Goal: Information Seeking & Learning: Find specific fact

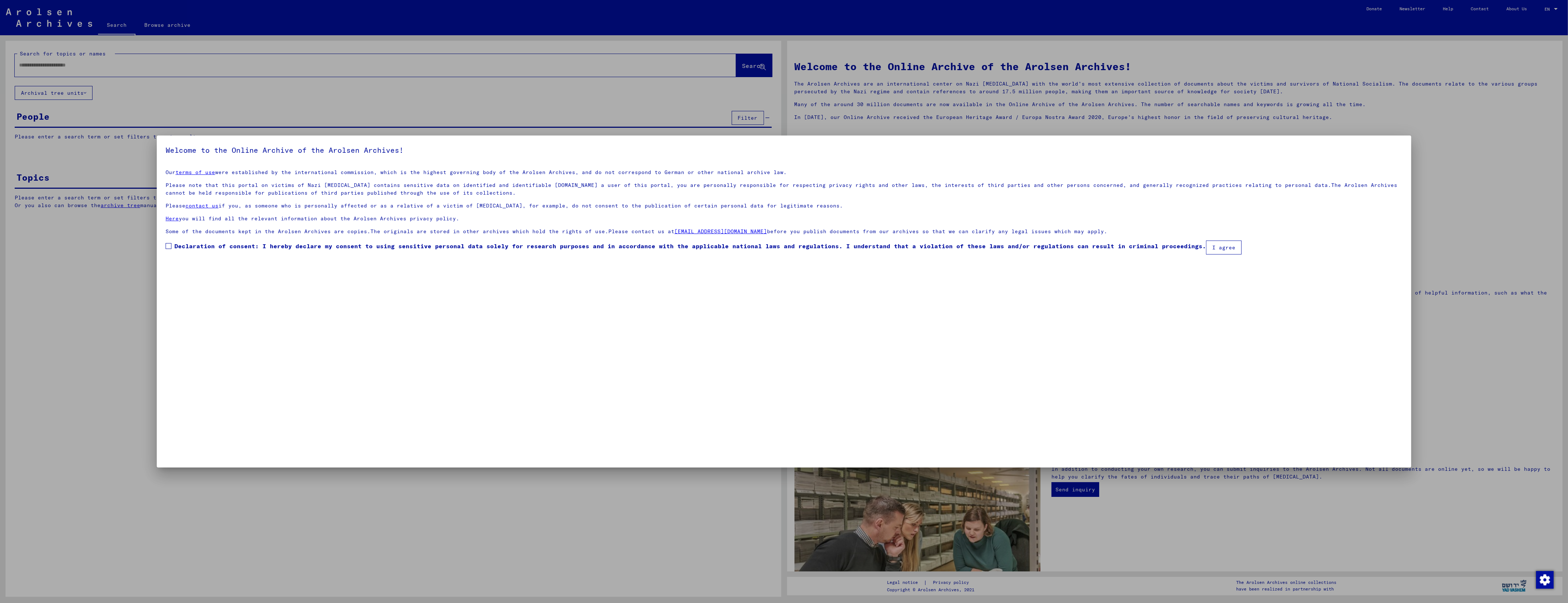
click at [210, 247] on span "Declaration of consent: I hereby declare my consent to using sensitive personal…" at bounding box center [690, 246] width 1032 height 9
click at [1215, 245] on button "I agree" at bounding box center [1223, 247] width 35 height 14
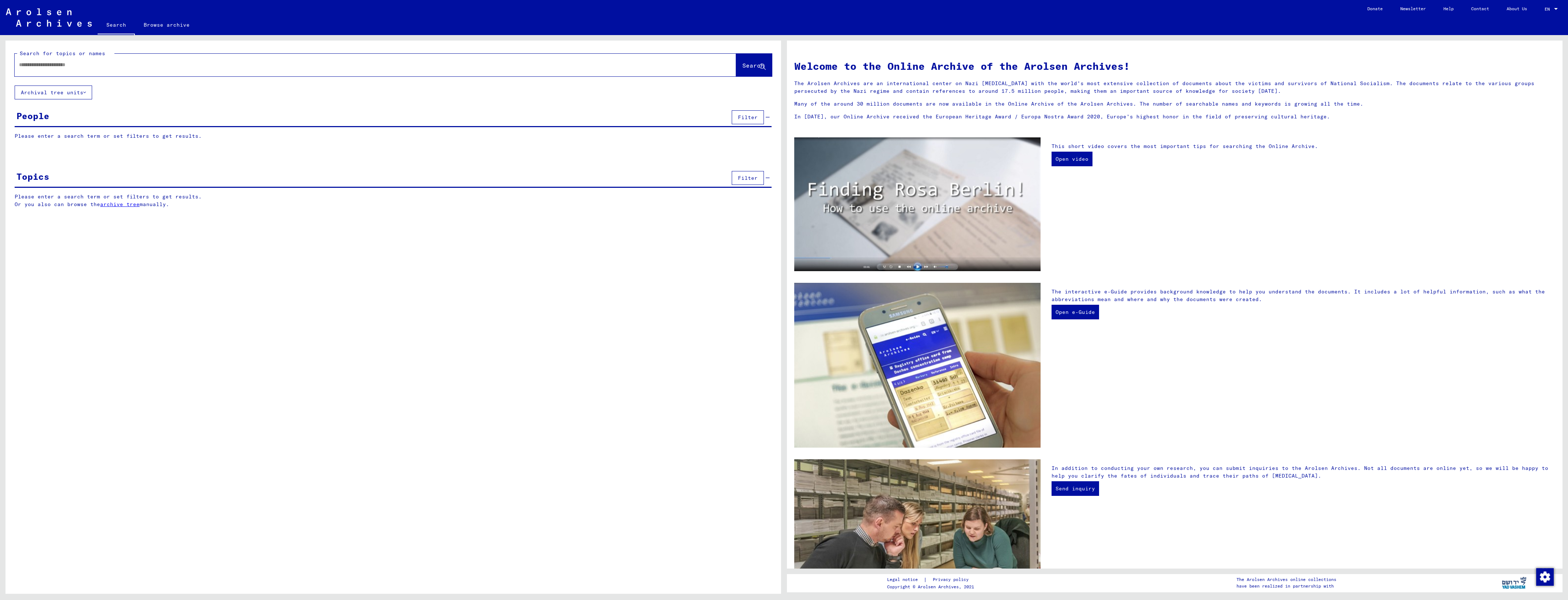
click at [92, 69] on div at bounding box center [364, 64] width 700 height 16
click at [70, 61] on input "text" at bounding box center [366, 64] width 696 height 7
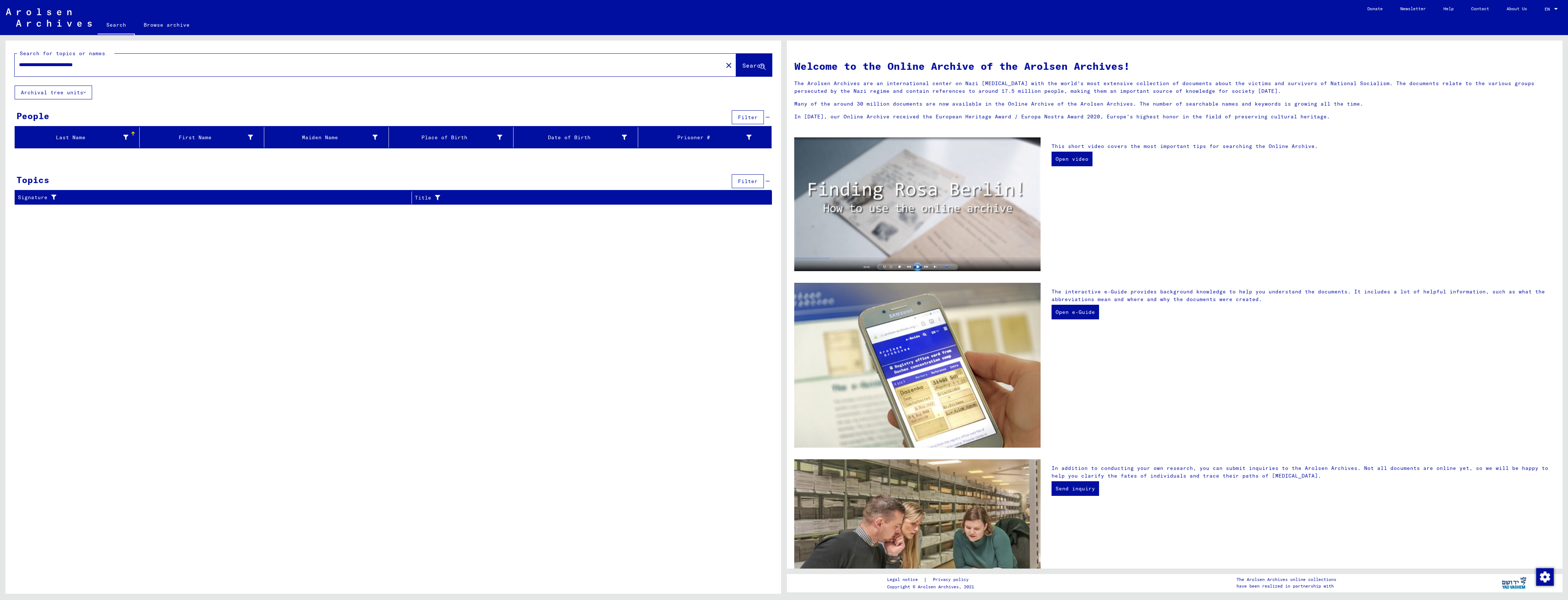
drag, startPoint x: 86, startPoint y: 64, endPoint x: -2, endPoint y: 64, distance: 88.0
click at [0, 64] on html "**********" at bounding box center [784, 300] width 1568 height 600
type input "********"
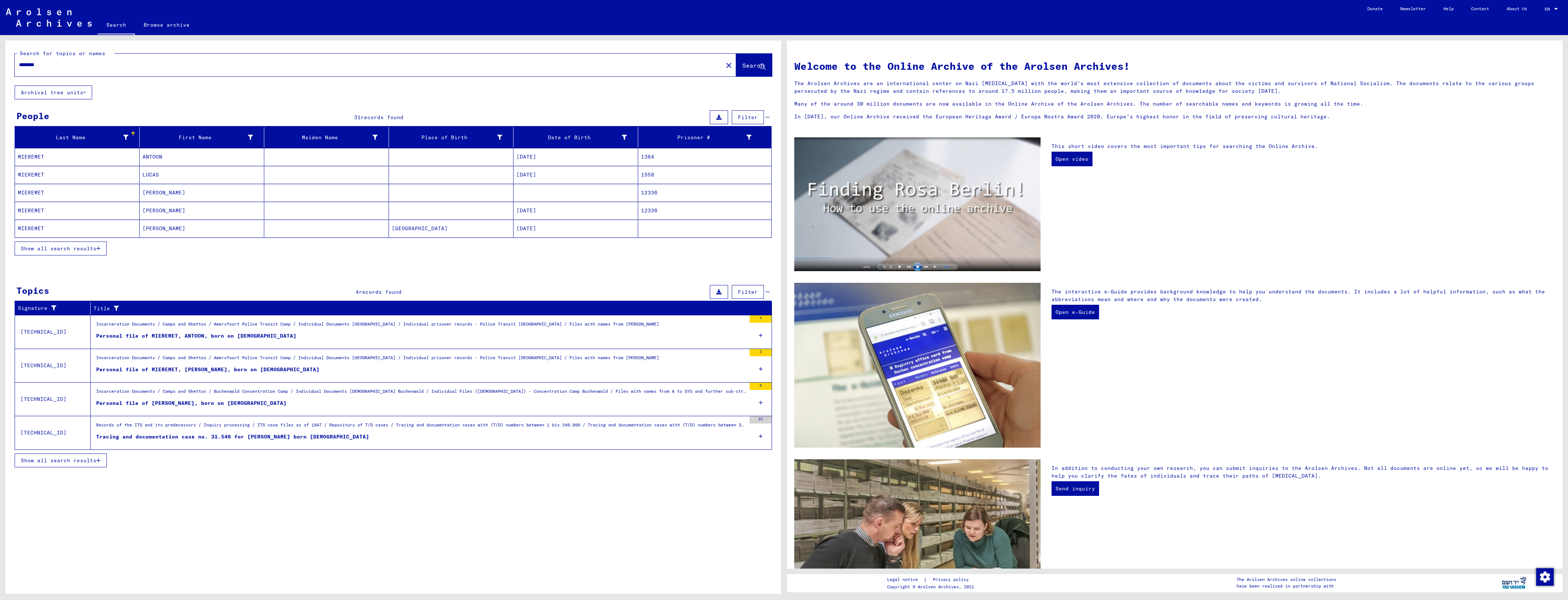
click at [74, 249] on span "Show all search results" at bounding box center [59, 249] width 76 height 7
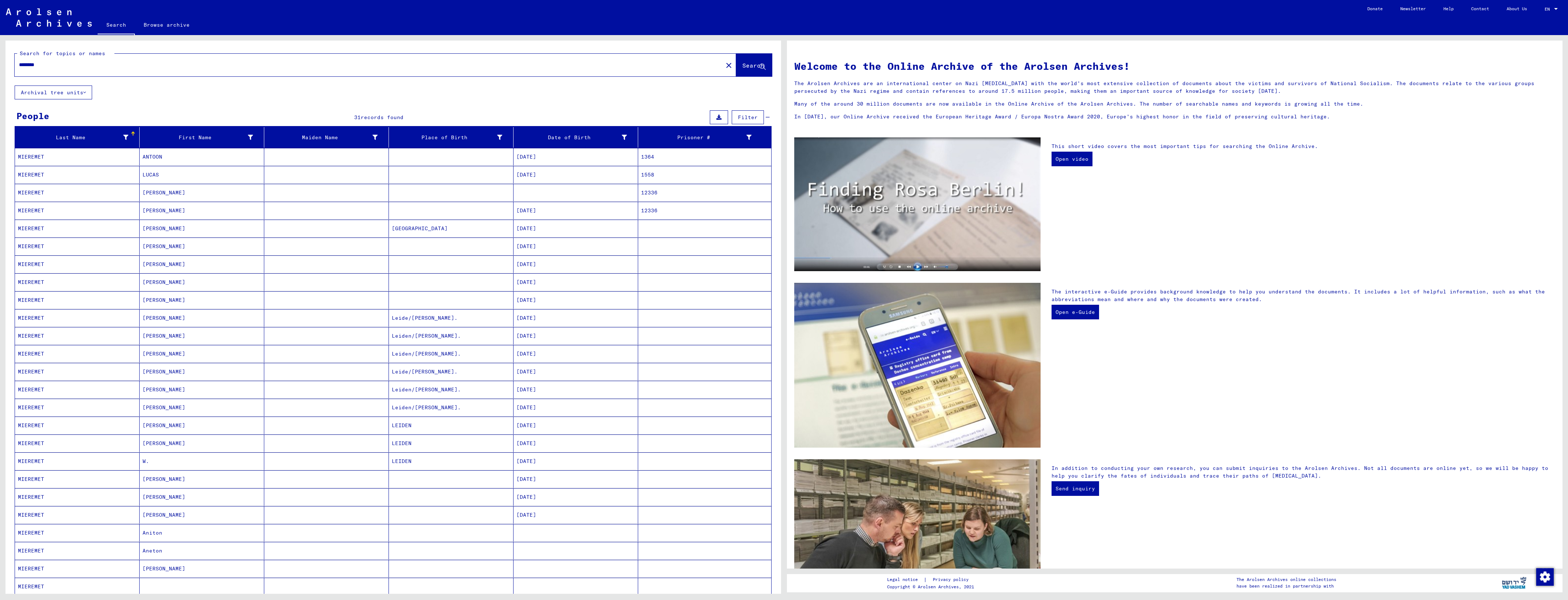
click at [151, 194] on mat-cell "[PERSON_NAME]" at bounding box center [201, 193] width 125 height 18
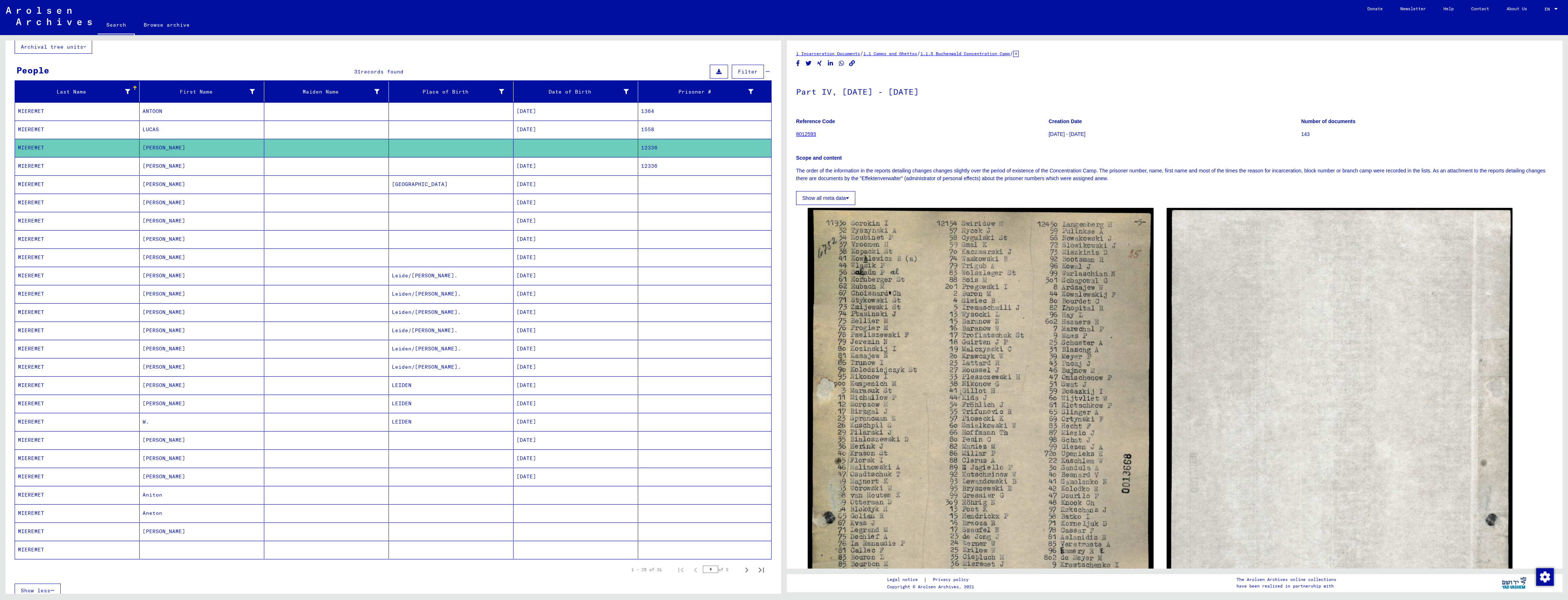
scroll to position [91, 0]
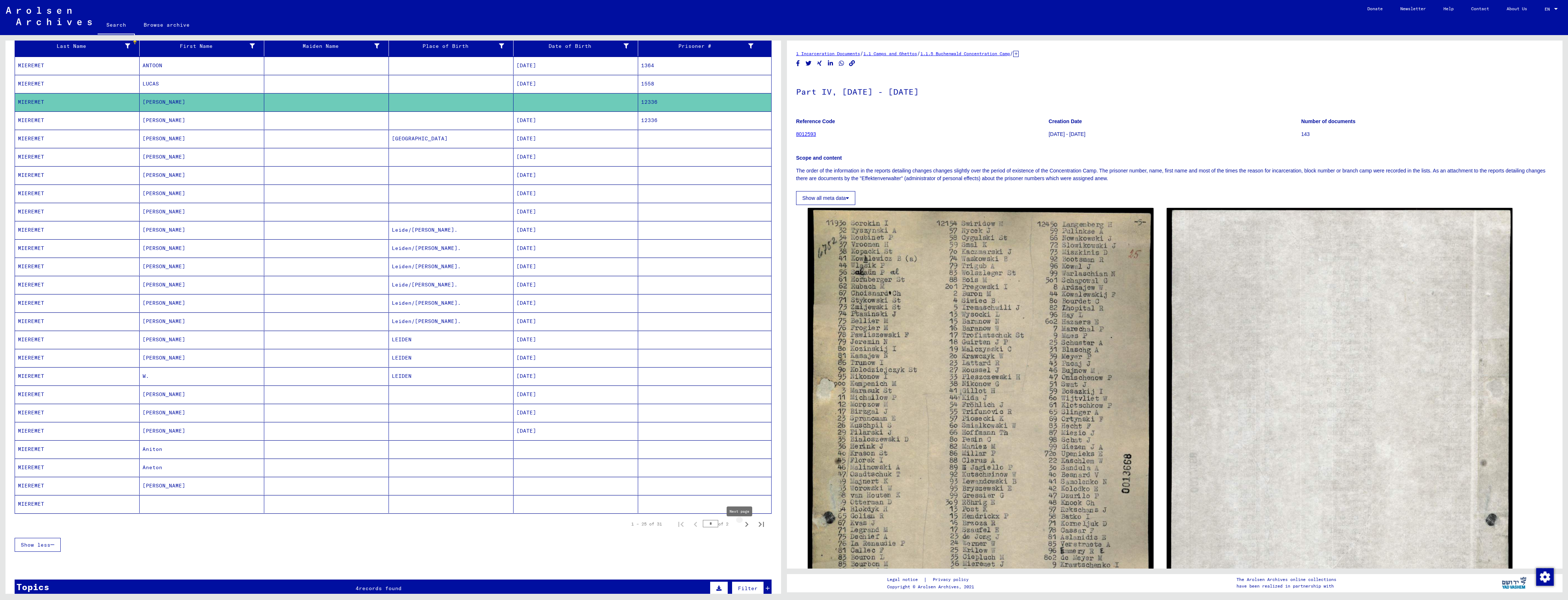
click at [742, 530] on icon "Next page" at bounding box center [747, 524] width 11 height 11
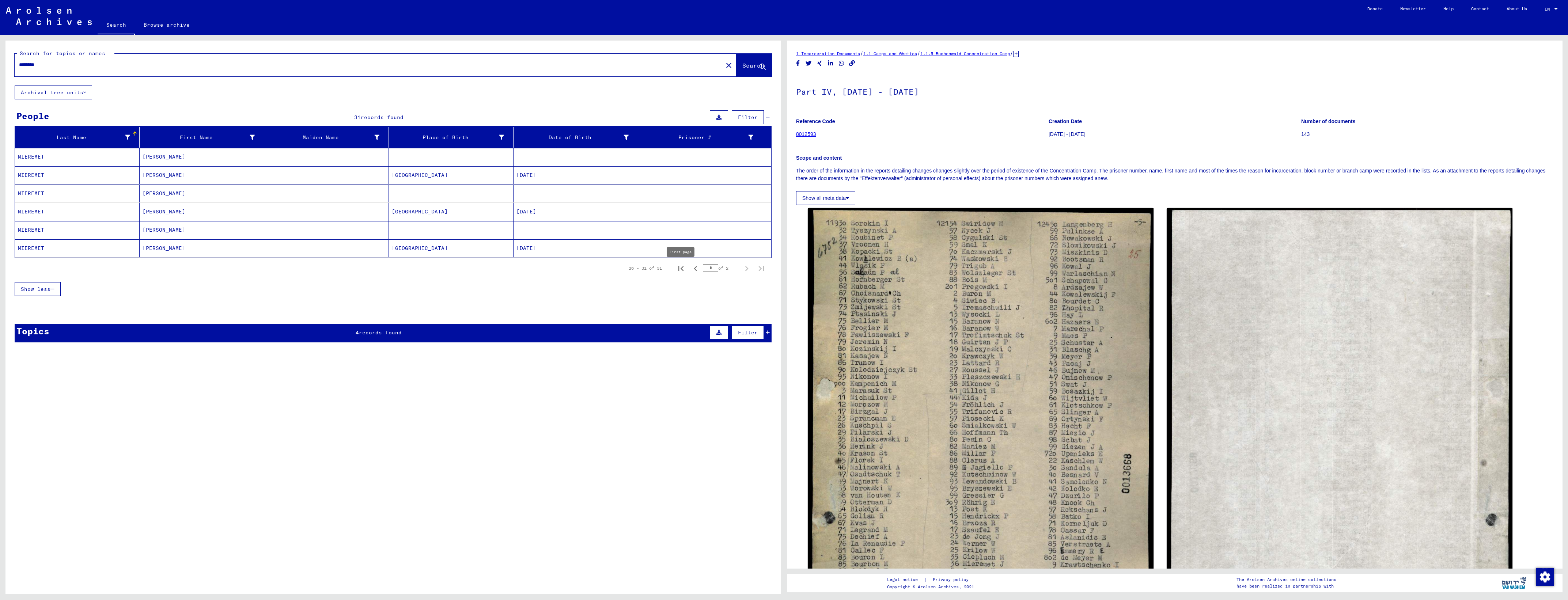
click at [680, 271] on icon "First page" at bounding box center [681, 268] width 11 height 11
type input "*"
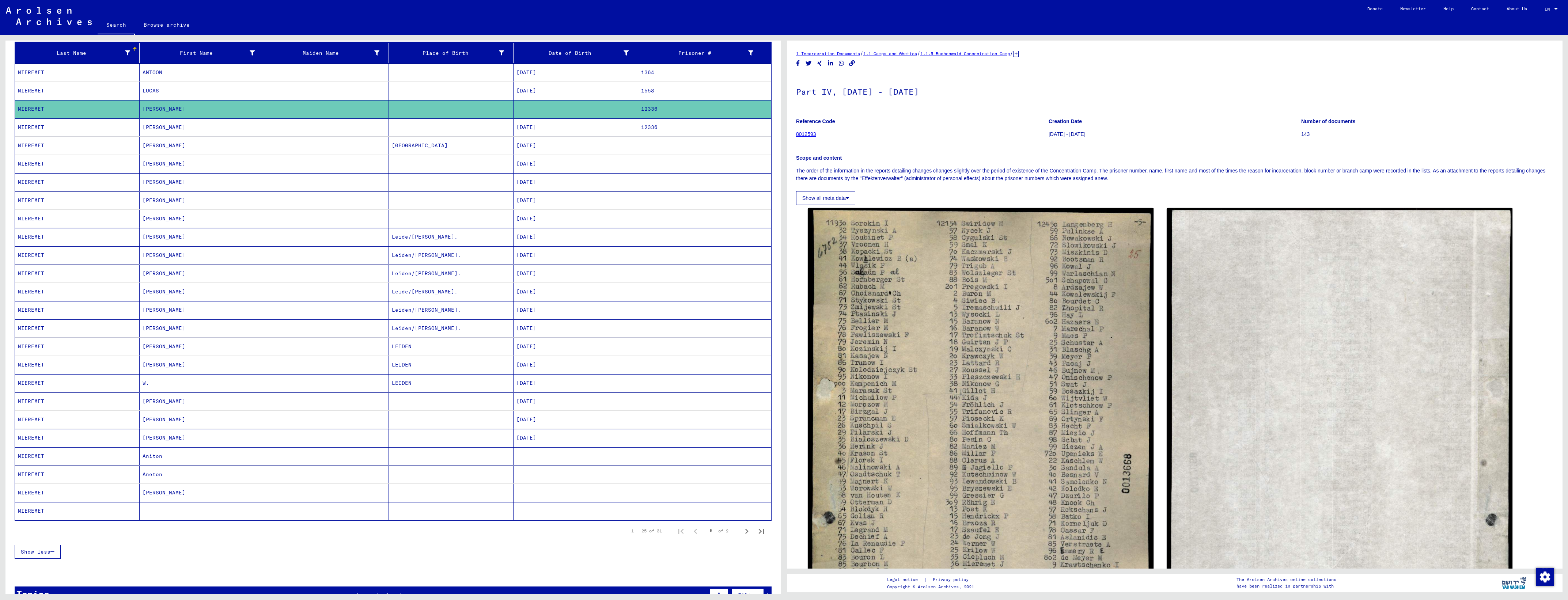
scroll to position [137, 0]
